Goal: Task Accomplishment & Management: Manage account settings

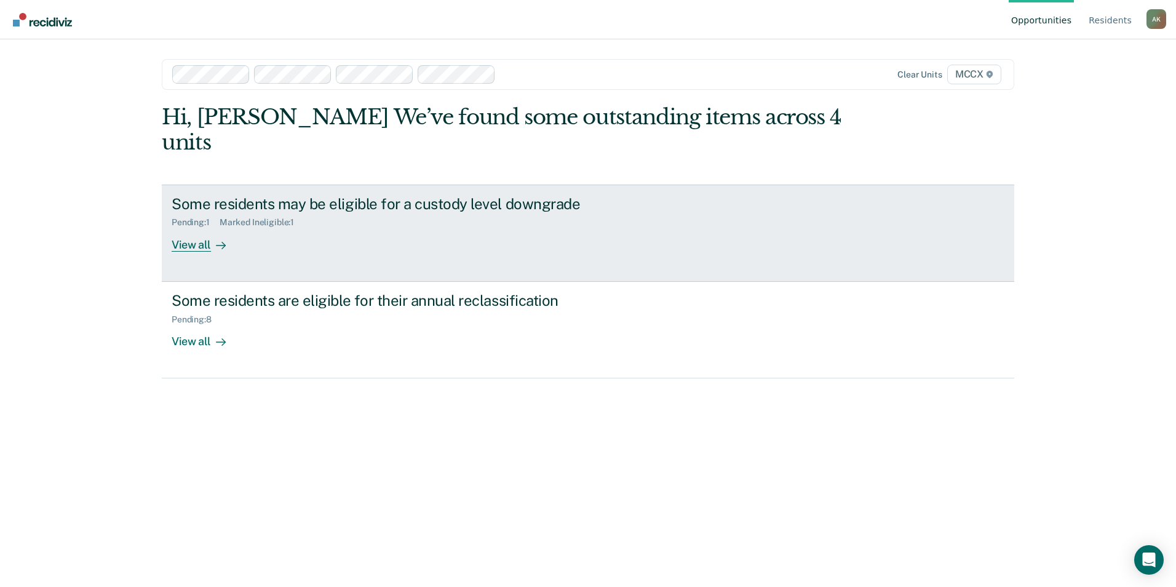
click at [211, 237] on div at bounding box center [218, 244] width 15 height 14
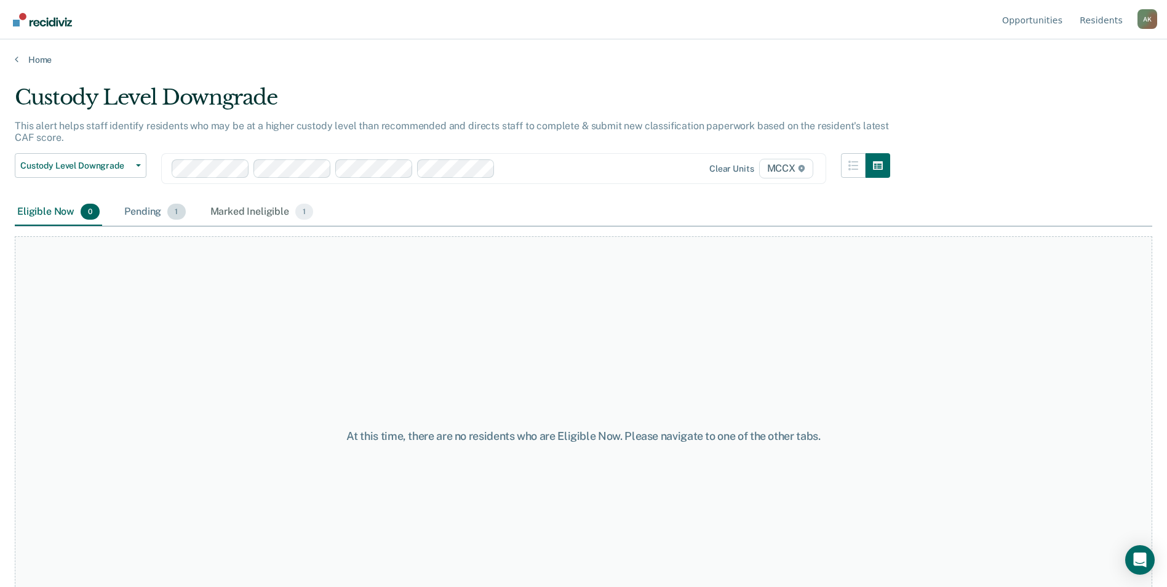
click at [162, 218] on div "Pending 1" at bounding box center [155, 212] width 66 height 27
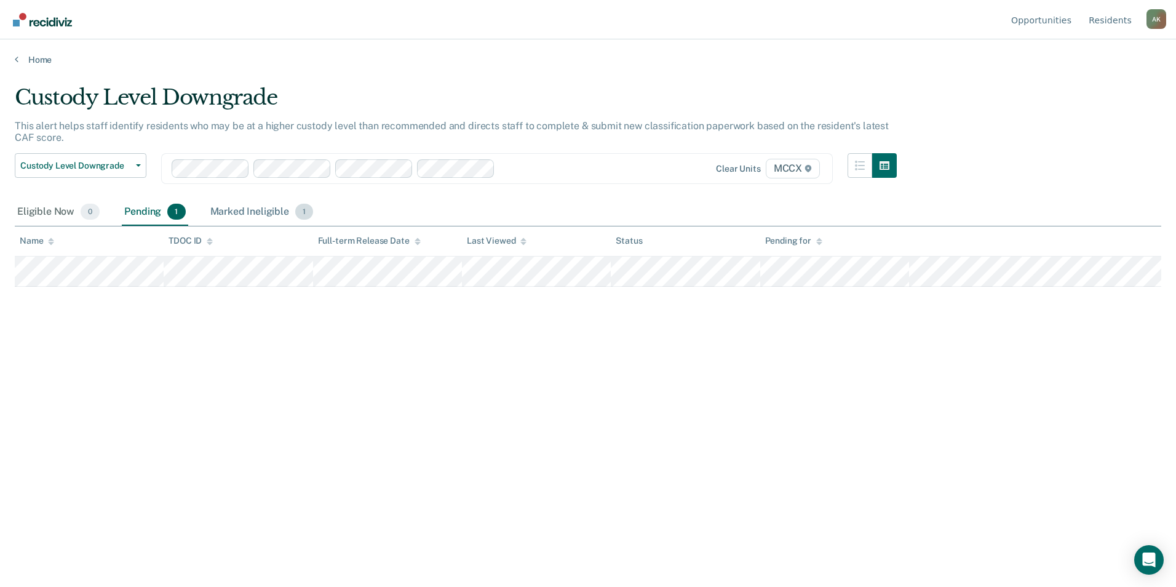
click at [279, 212] on div "Marked Ineligible 1" at bounding box center [262, 212] width 108 height 27
